Goal: Task Accomplishment & Management: Complete application form

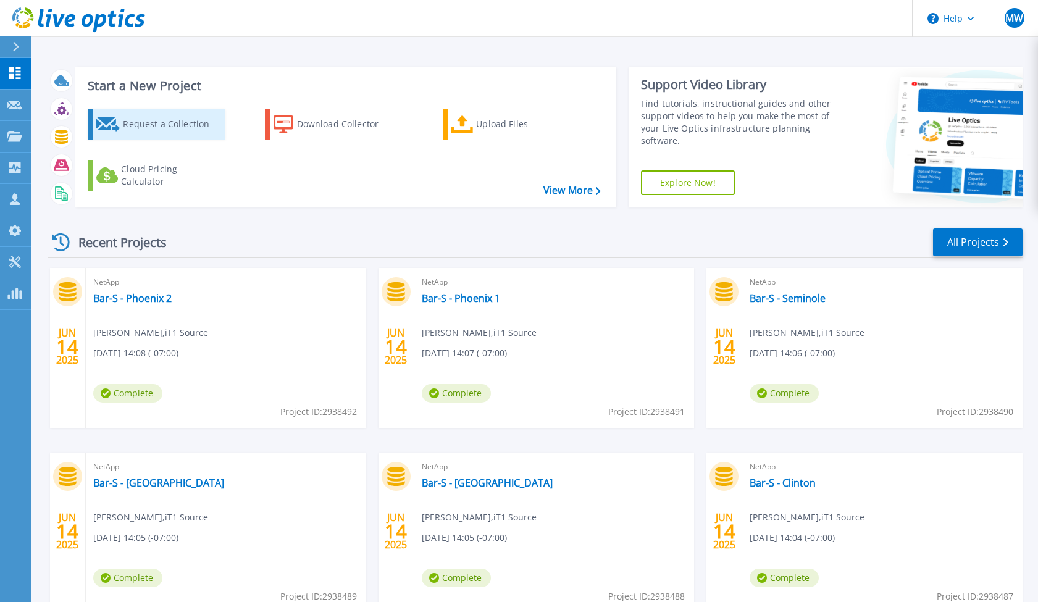
click at [122, 122] on link "Request a Collection" at bounding box center [157, 124] width 138 height 31
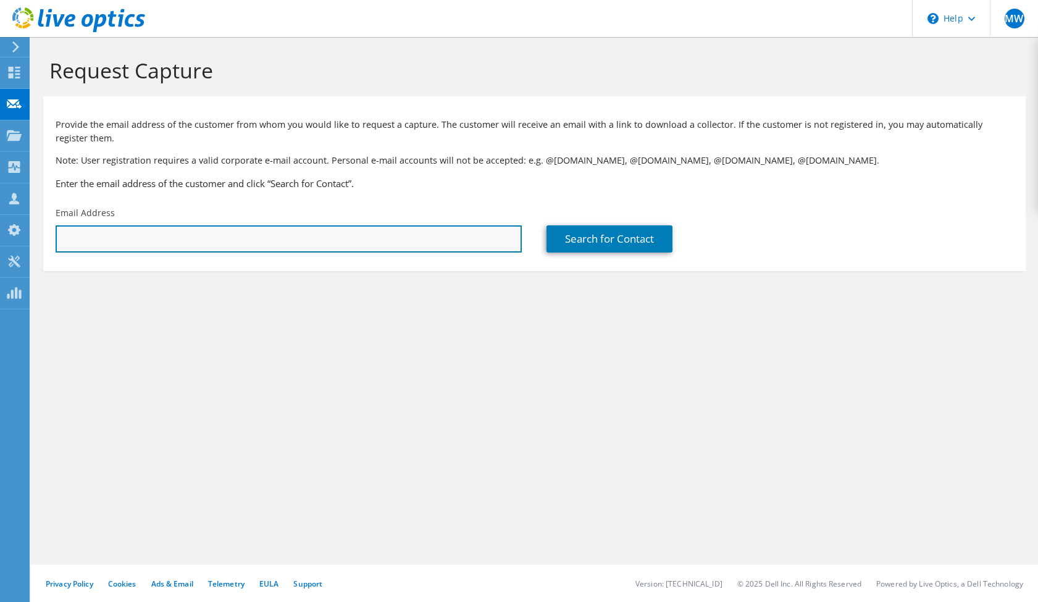
click at [320, 238] on input "text" at bounding box center [289, 238] width 466 height 27
paste input "tony.sheehan@seattleconventioncenter.com"
type input "tony.sheehan@seattleconventioncenter.com"
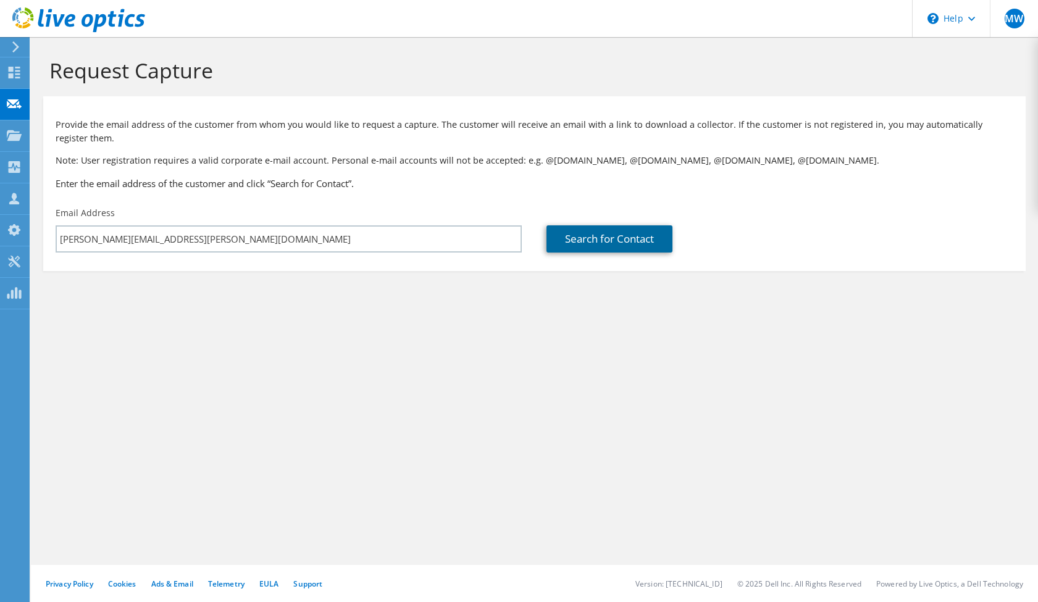
click at [602, 245] on link "Search for Contact" at bounding box center [609, 238] width 126 height 27
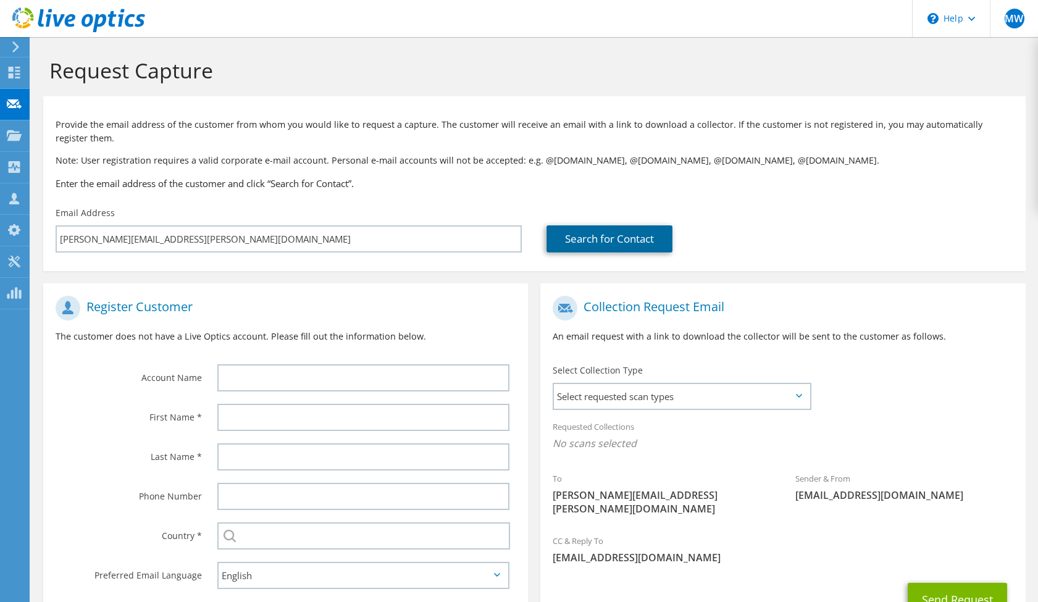
scroll to position [86, 0]
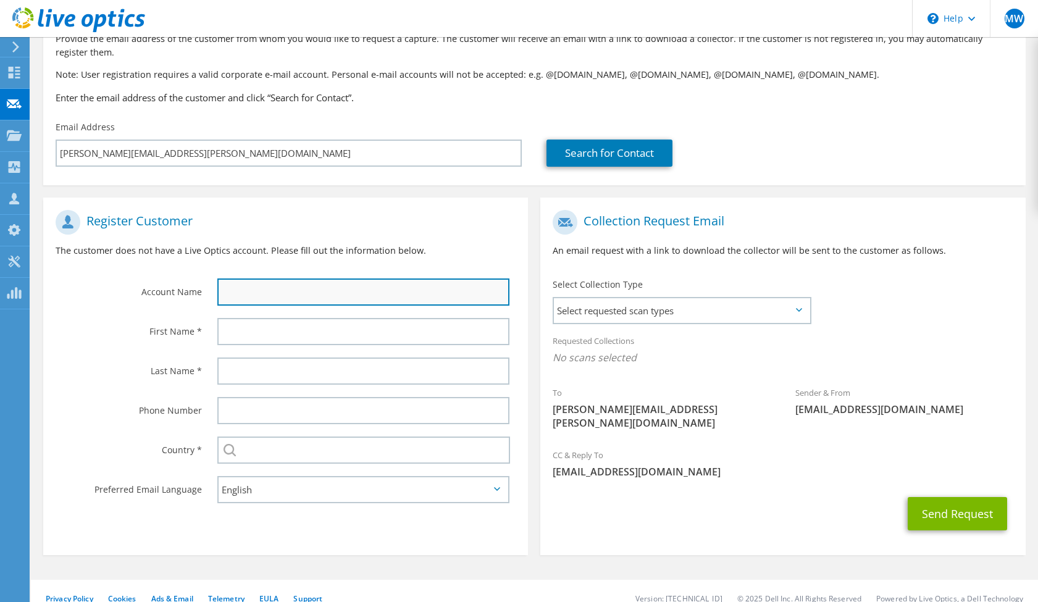
click at [386, 303] on input "text" at bounding box center [363, 291] width 293 height 27
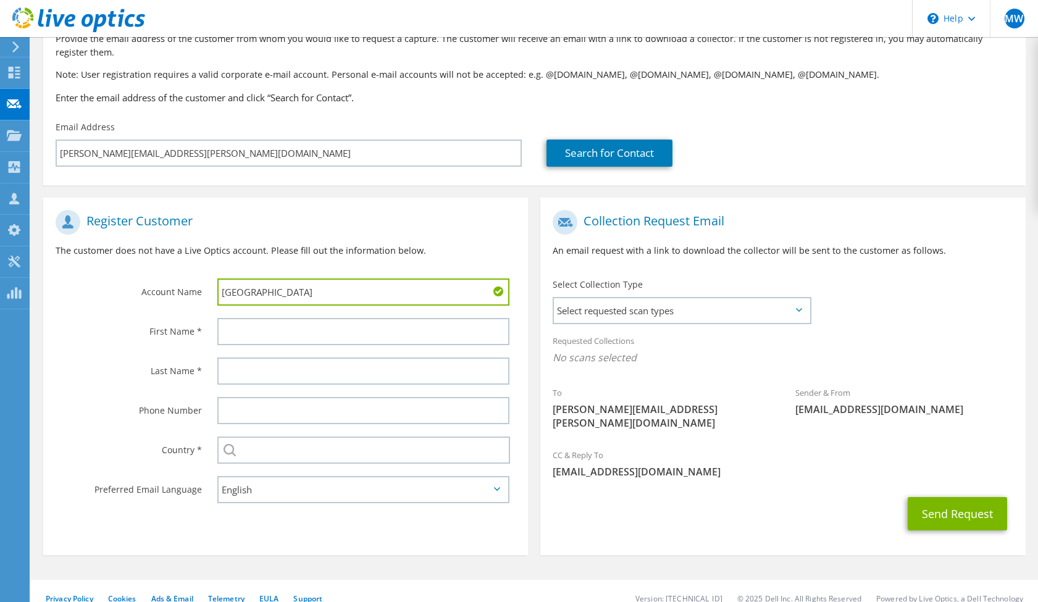
type input "Seattle Convention Center"
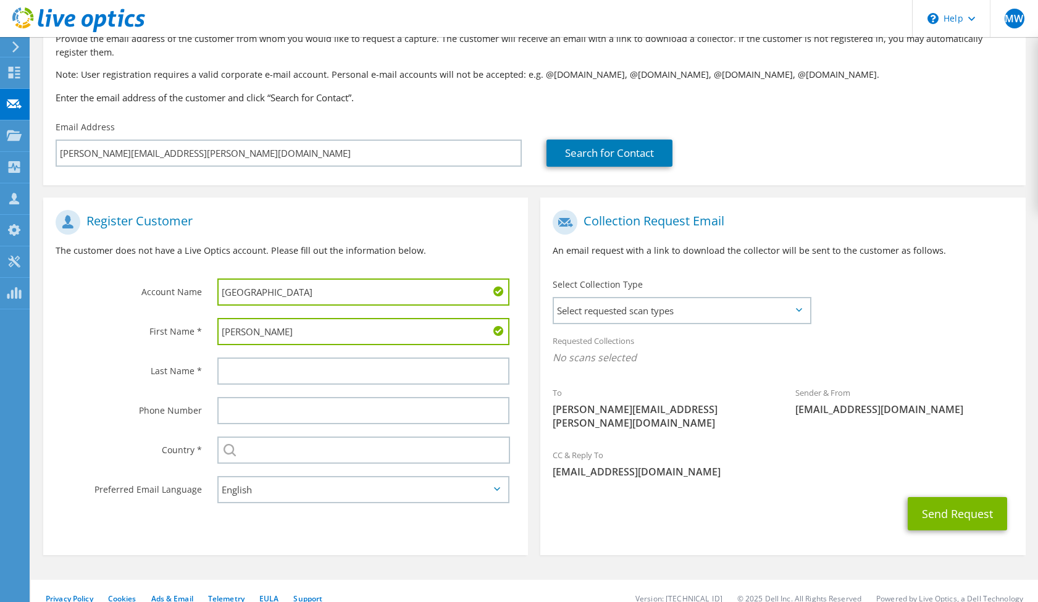
type input "Tony"
type input "Sheehan"
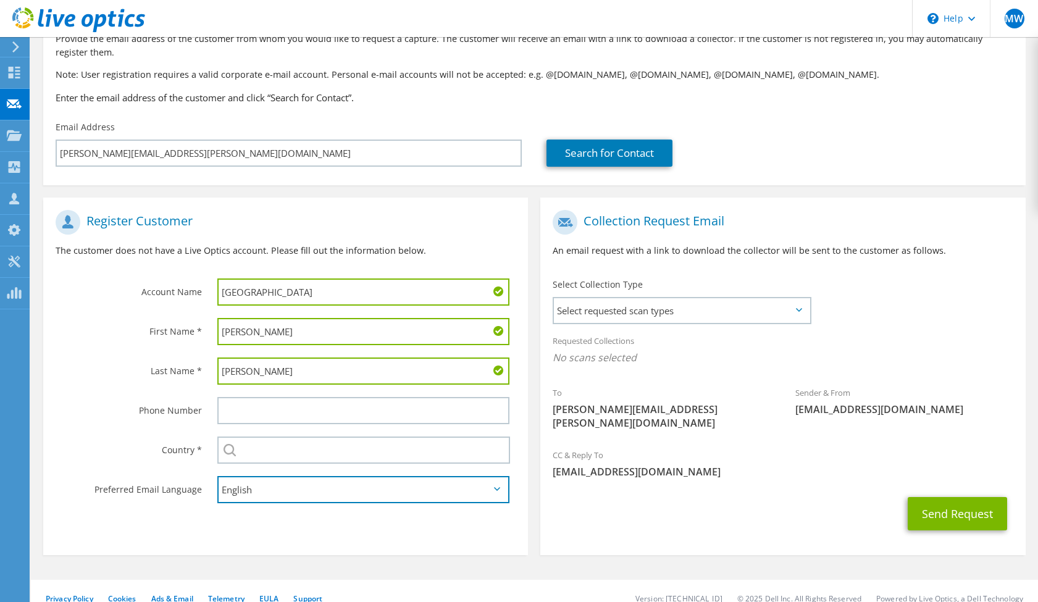
click at [365, 482] on select "English Deutsch Español Français Italiano Polski Português Русский 한국어 中文 日本語" at bounding box center [363, 489] width 293 height 27
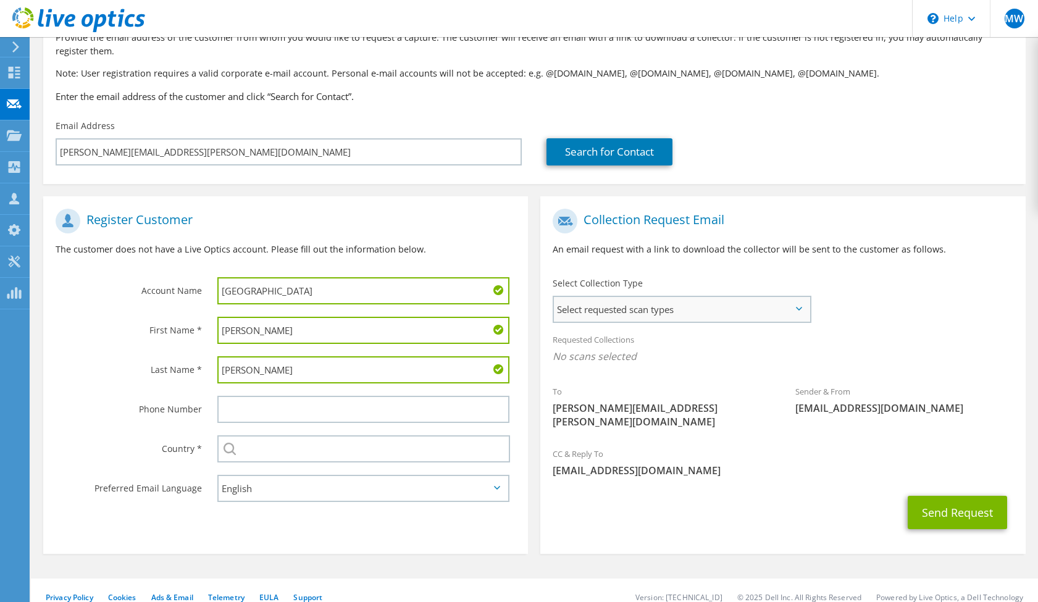
click at [699, 315] on span "Select requested scan types" at bounding box center [682, 309] width 256 height 25
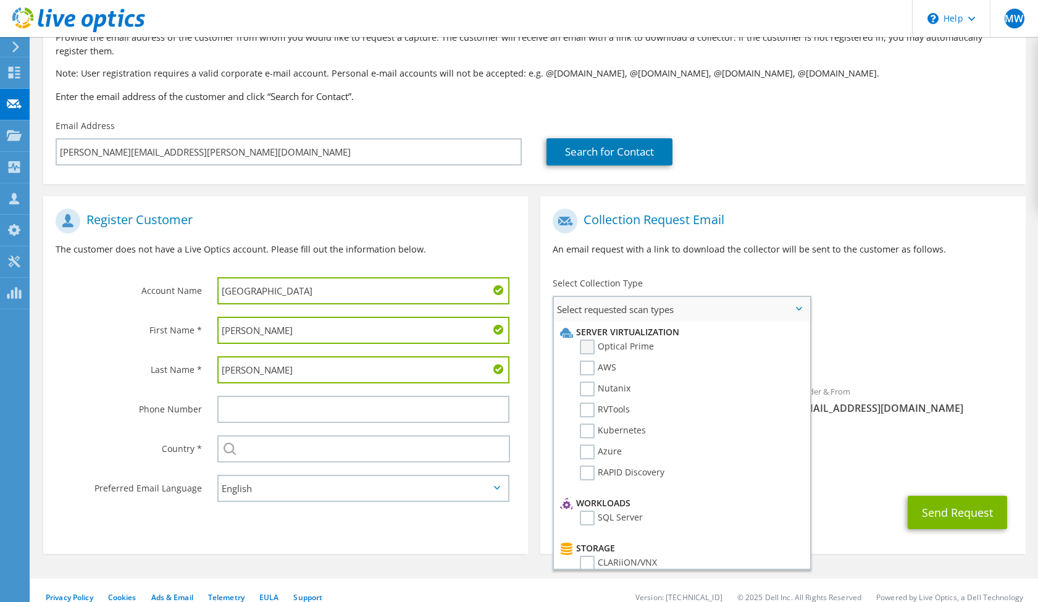
click at [627, 349] on label "Optical Prime" at bounding box center [617, 347] width 74 height 15
click at [0, 0] on input "Optical Prime" at bounding box center [0, 0] width 0 height 0
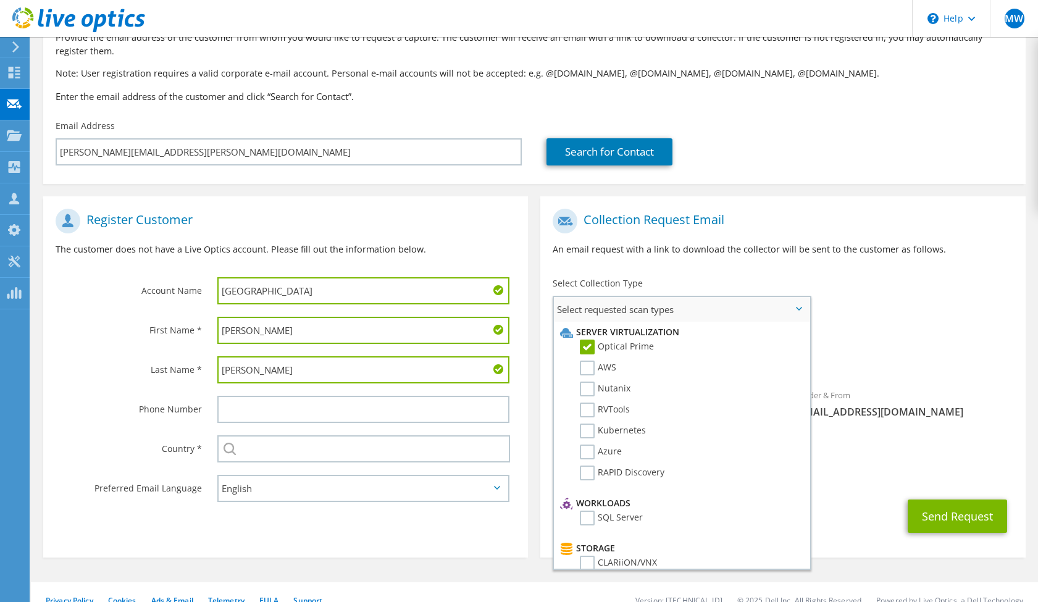
click at [741, 316] on span "Select requested scan types" at bounding box center [682, 309] width 256 height 25
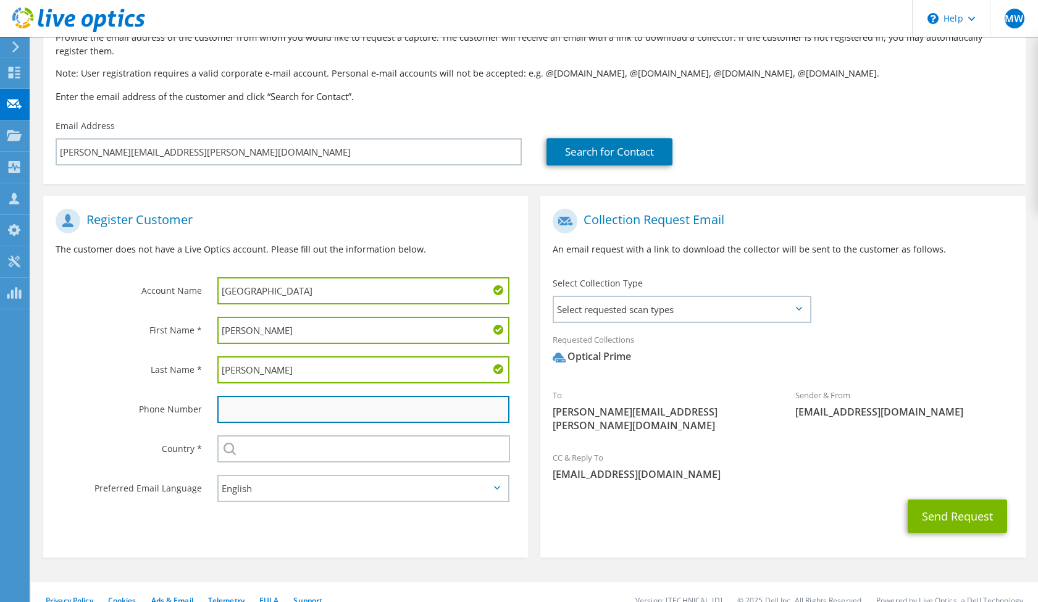
click at [334, 407] on input "text" at bounding box center [363, 409] width 293 height 27
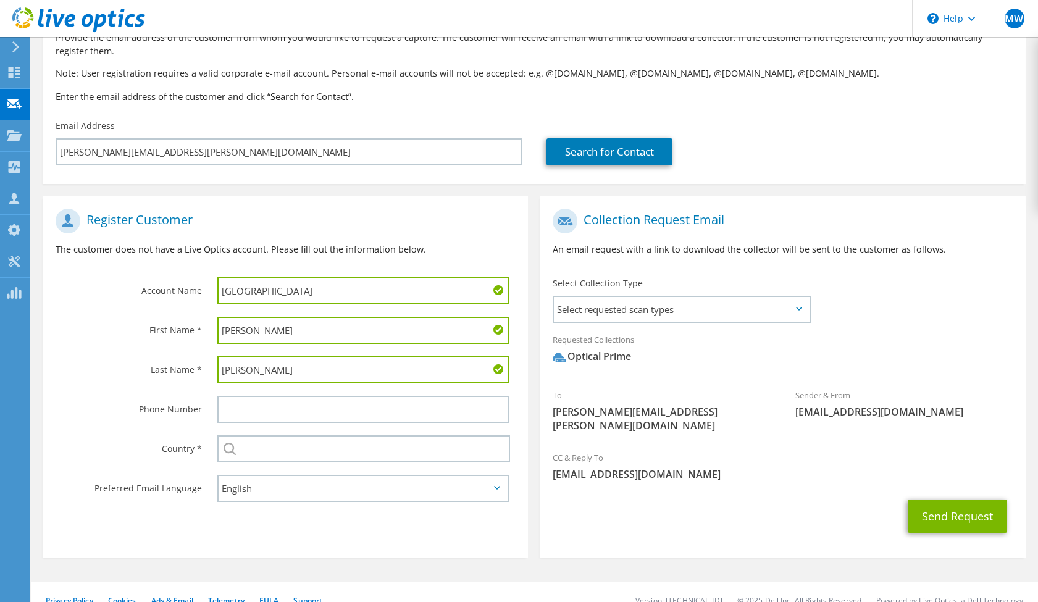
click at [896, 349] on span "Optical Prime" at bounding box center [782, 359] width 460 height 20
click at [936, 507] on button "Send Request" at bounding box center [956, 515] width 99 height 33
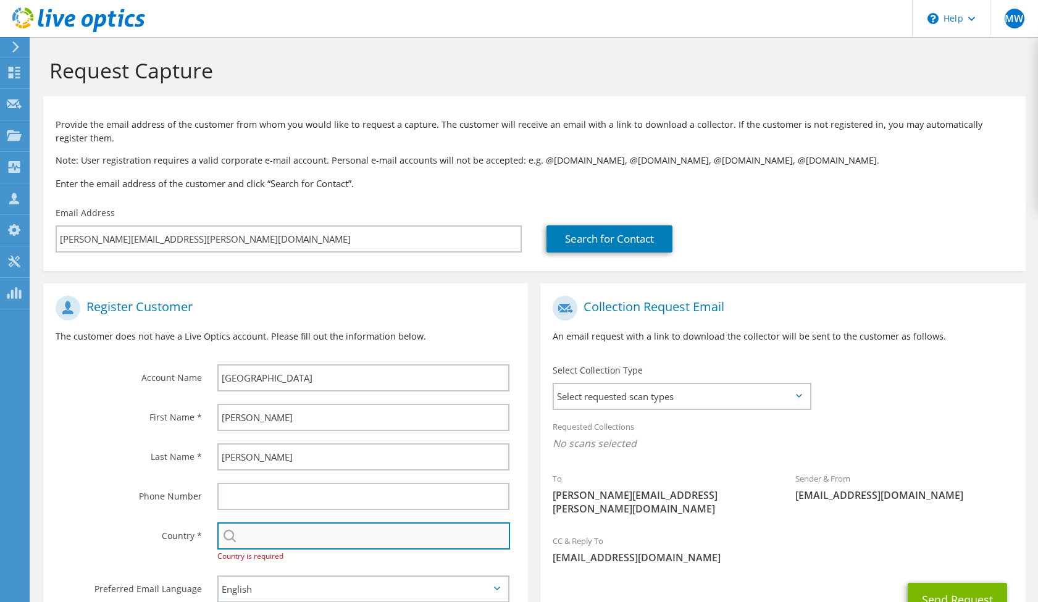
click at [405, 541] on input "text" at bounding box center [363, 535] width 293 height 27
type input "[GEOGRAPHIC_DATA]"
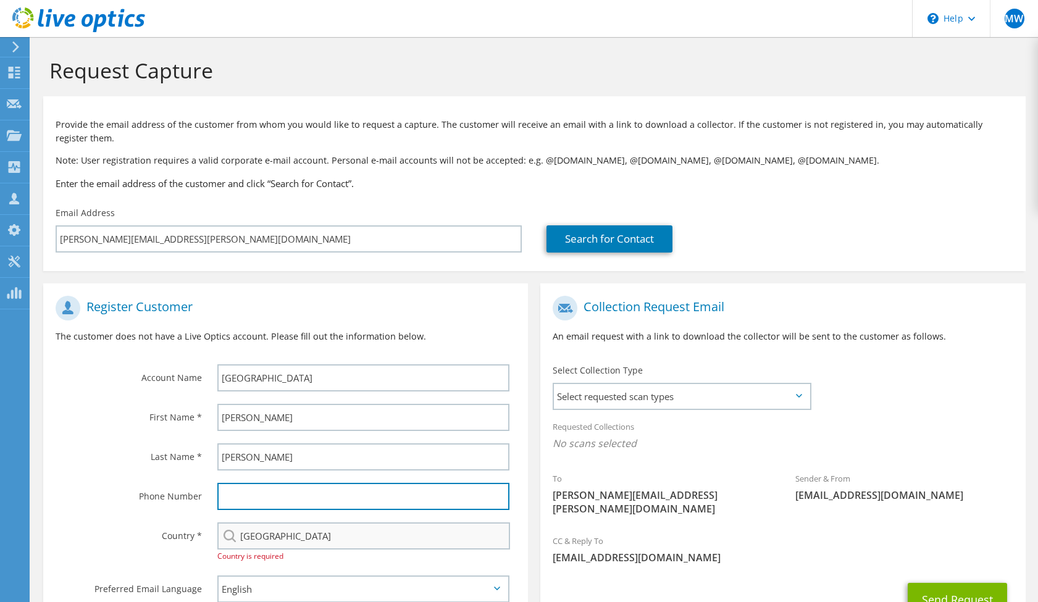
type input "6234990196"
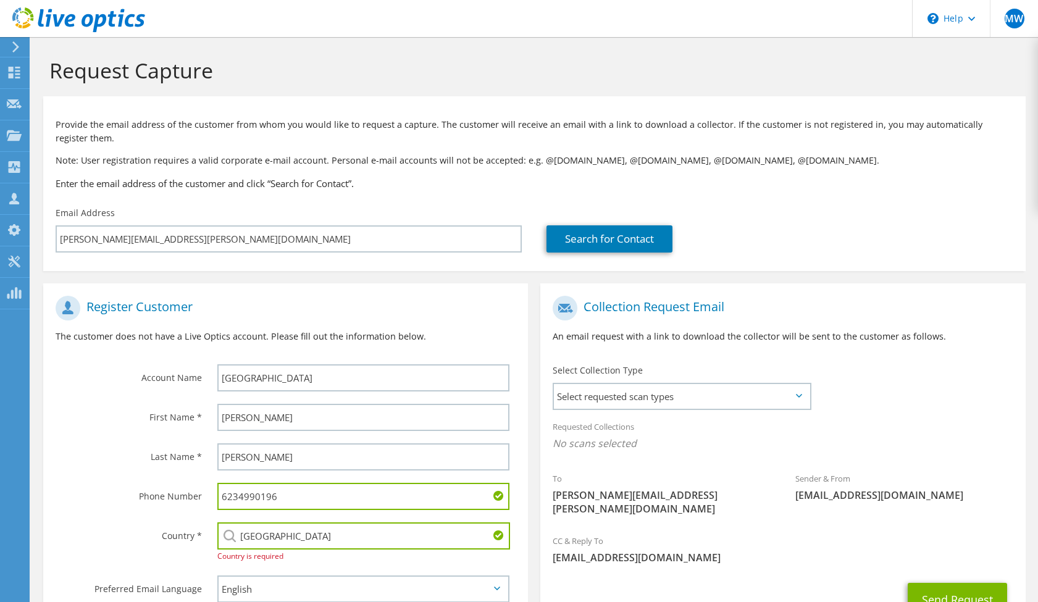
click at [441, 540] on input "United States" at bounding box center [363, 535] width 293 height 27
click at [907, 583] on button "Send Request" at bounding box center [956, 599] width 99 height 33
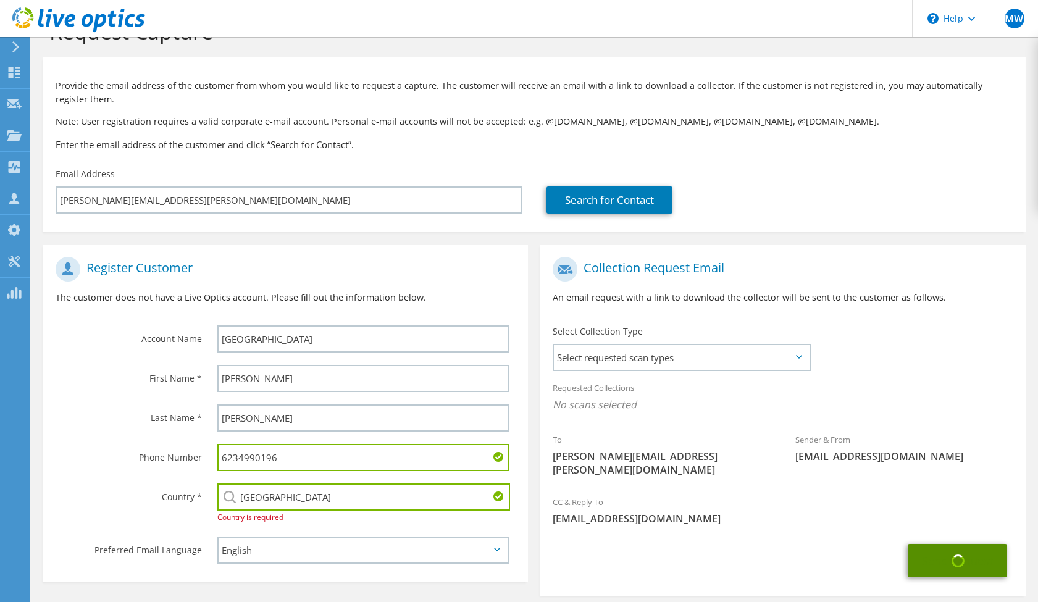
scroll to position [87, 0]
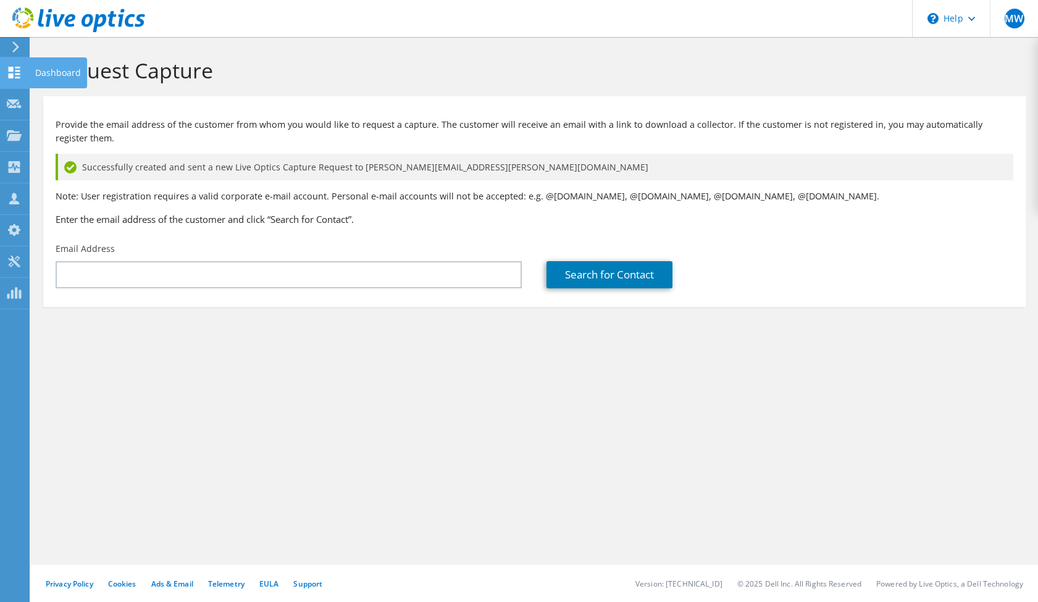
click at [9, 67] on use at bounding box center [15, 73] width 12 height 12
